Goal: Task Accomplishment & Management: Manage account settings

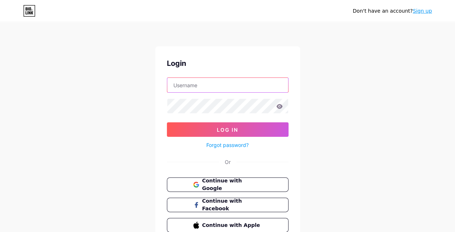
drag, startPoint x: 0, startPoint y: 0, endPoint x: 221, endPoint y: 86, distance: 236.9
click at [221, 86] on input "text" at bounding box center [227, 85] width 121 height 14
click at [279, 105] on icon at bounding box center [279, 106] width 7 height 5
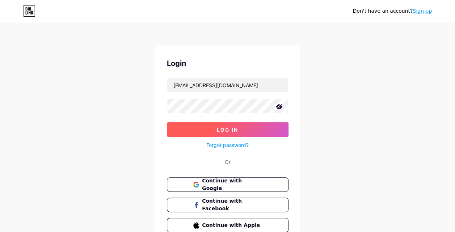
click at [256, 125] on button "Log In" at bounding box center [228, 129] width 122 height 14
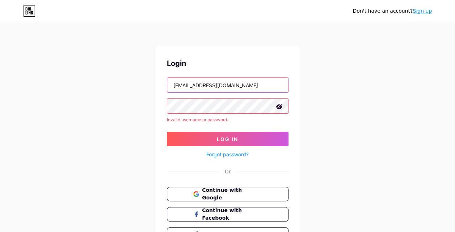
click at [209, 83] on input "andresvillota24@gmail.com" at bounding box center [227, 85] width 121 height 14
click at [167, 132] on button "Log In" at bounding box center [228, 139] width 122 height 14
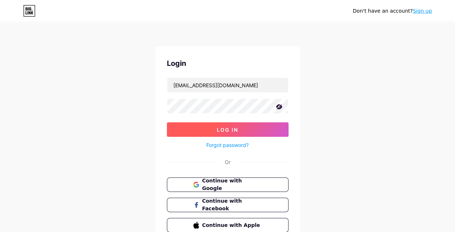
click at [224, 127] on span "Log In" at bounding box center [227, 130] width 21 height 6
click at [215, 124] on button "Log In" at bounding box center [228, 129] width 122 height 14
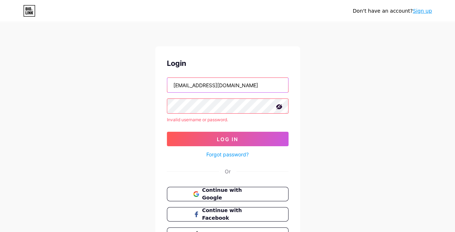
click at [208, 87] on input "andresvp2401@gmail.com" at bounding box center [227, 85] width 121 height 14
type input "andresvp2401@gmail.com"
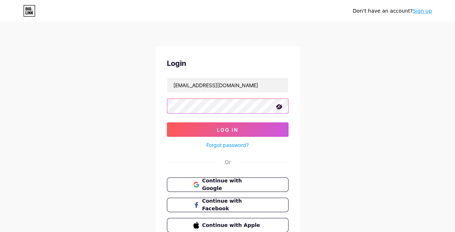
click at [167, 122] on button "Log In" at bounding box center [228, 129] width 122 height 14
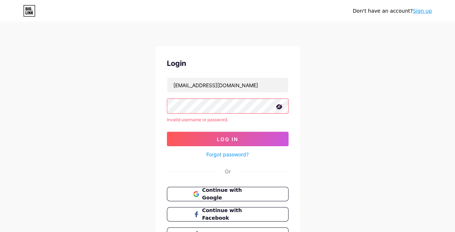
click at [219, 153] on link "Forgot password?" at bounding box center [227, 154] width 42 height 8
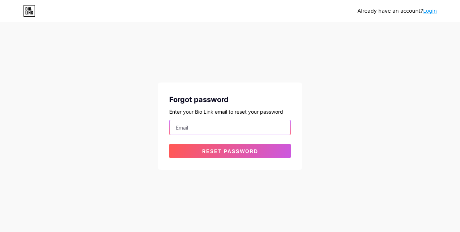
click at [221, 127] on input "email" at bounding box center [230, 127] width 121 height 14
type input "andresvp"
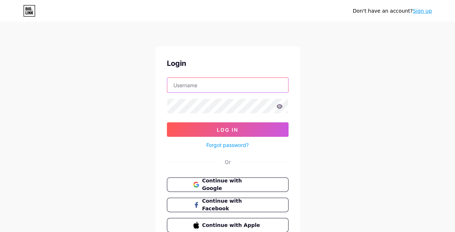
click at [194, 86] on input "text" at bounding box center [227, 85] width 121 height 14
type input "andresvp2401@gmail.com"
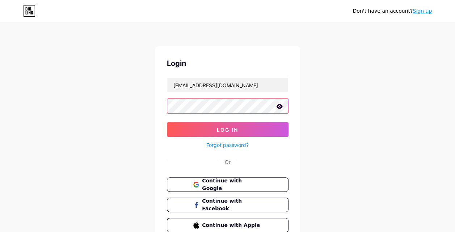
click at [280, 105] on div at bounding box center [228, 105] width 122 height 15
click at [280, 105] on icon at bounding box center [279, 106] width 6 height 5
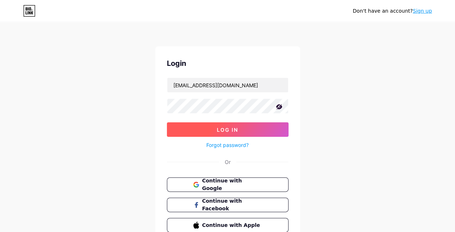
click at [260, 122] on button "Log In" at bounding box center [228, 129] width 122 height 14
click at [212, 124] on button "Log In" at bounding box center [228, 129] width 122 height 14
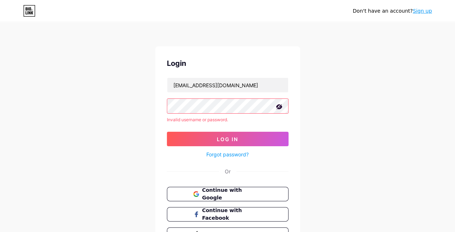
click at [232, 153] on link "Forgot password?" at bounding box center [227, 154] width 42 height 8
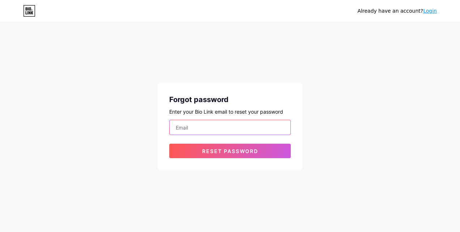
click at [222, 126] on input "email" at bounding box center [230, 127] width 121 height 14
click at [169, 144] on button "Reset password" at bounding box center [230, 151] width 122 height 14
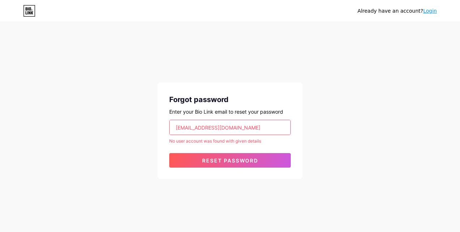
click at [211, 126] on input "andresvp2401@gmail.com" at bounding box center [230, 127] width 121 height 14
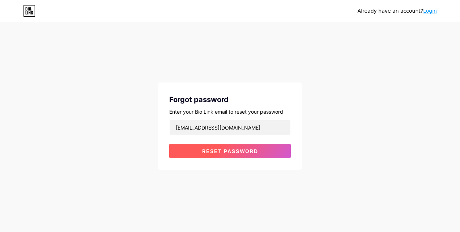
click at [198, 148] on button "Reset password" at bounding box center [230, 151] width 122 height 14
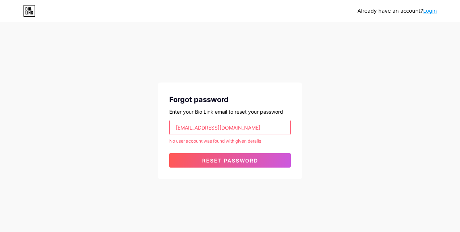
click at [212, 126] on input "andresvillota24@gmail.com" at bounding box center [230, 127] width 121 height 14
type input "a"
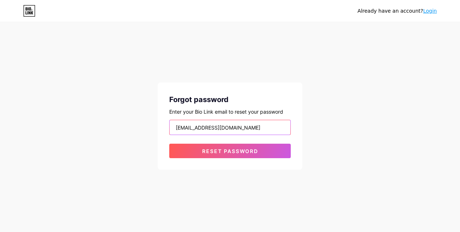
click at [169, 144] on button "Reset password" at bounding box center [230, 151] width 122 height 14
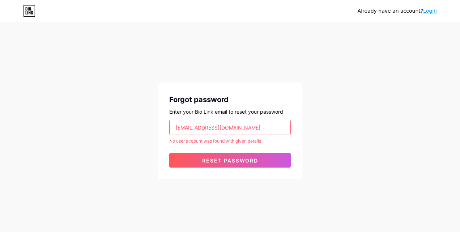
click at [212, 126] on input "rvjgroupsas@gmail.com" at bounding box center [230, 127] width 121 height 14
type input "j"
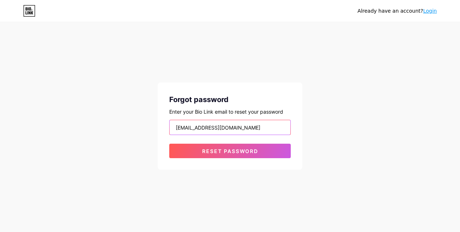
click at [169, 144] on button "Reset password" at bounding box center [230, 151] width 122 height 14
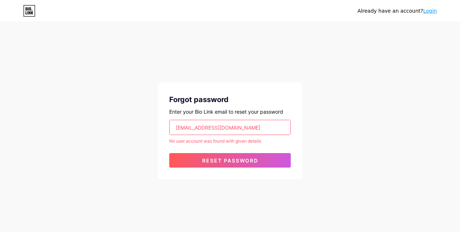
click at [212, 126] on input "vrjgroupsas@outlook.com" at bounding box center [230, 127] width 121 height 14
type input "andresvp2401@gmail.com"
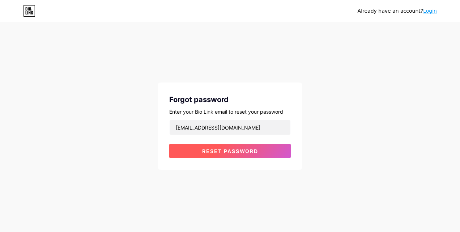
click at [220, 156] on button "Reset password" at bounding box center [230, 151] width 122 height 14
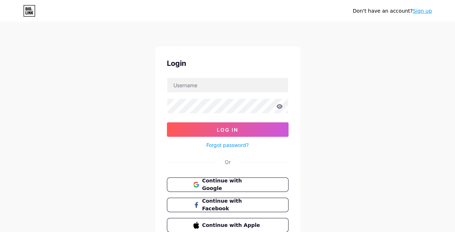
click at [230, 144] on link "Forgot password?" at bounding box center [227, 145] width 42 height 8
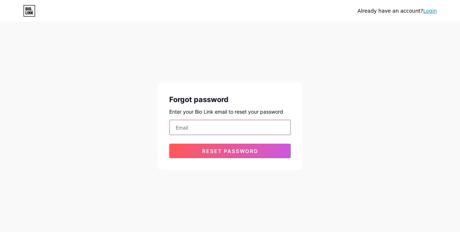
click at [224, 130] on input "email" at bounding box center [230, 127] width 121 height 14
type input "andresvp2401@gmail.com"
click at [169, 144] on button "Reset password" at bounding box center [230, 151] width 122 height 14
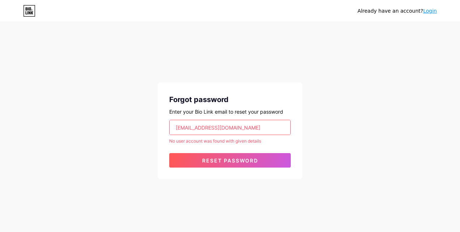
click at [178, 152] on form "andresvp2401@gmail.com No user account was found with given details Reset passw…" at bounding box center [230, 144] width 122 height 48
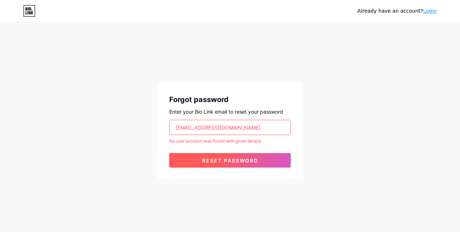
click at [190, 161] on button "Reset password" at bounding box center [230, 160] width 122 height 14
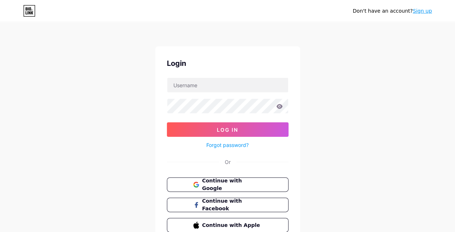
click at [207, 95] on form "Log In Forgot password?" at bounding box center [228, 113] width 122 height 72
click at [216, 89] on input "text" at bounding box center [227, 85] width 121 height 14
click at [394, 109] on div "Don't have an account? Sign up Login Log In Forgot password? Or Continue with G…" at bounding box center [227, 133] width 455 height 267
